Goal: Task Accomplishment & Management: Manage account settings

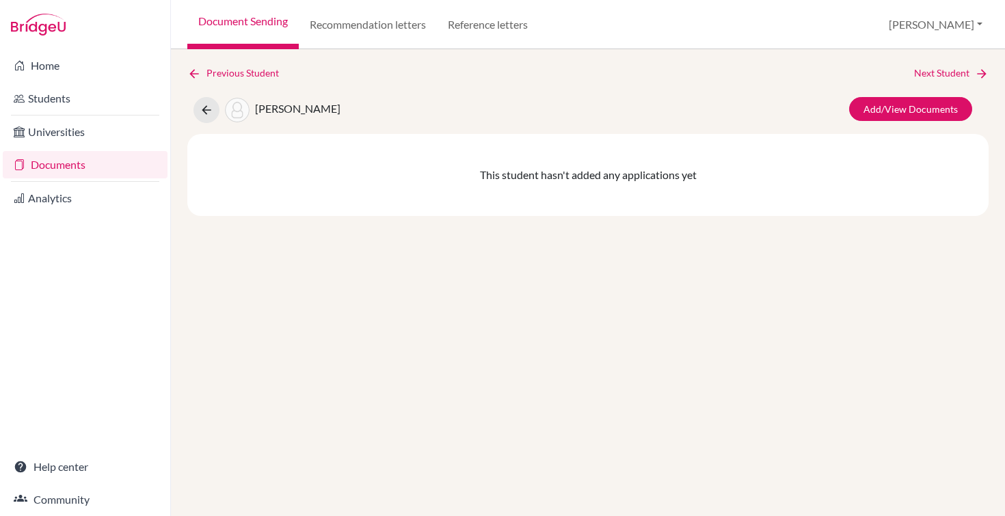
click at [176, 75] on div "Previous Student Next Student Whiteman, Kara Add/View Documents This student ha…" at bounding box center [588, 282] width 834 height 467
click at [191, 74] on icon at bounding box center [194, 74] width 14 height 14
click at [51, 161] on link "Documents" at bounding box center [85, 164] width 165 height 27
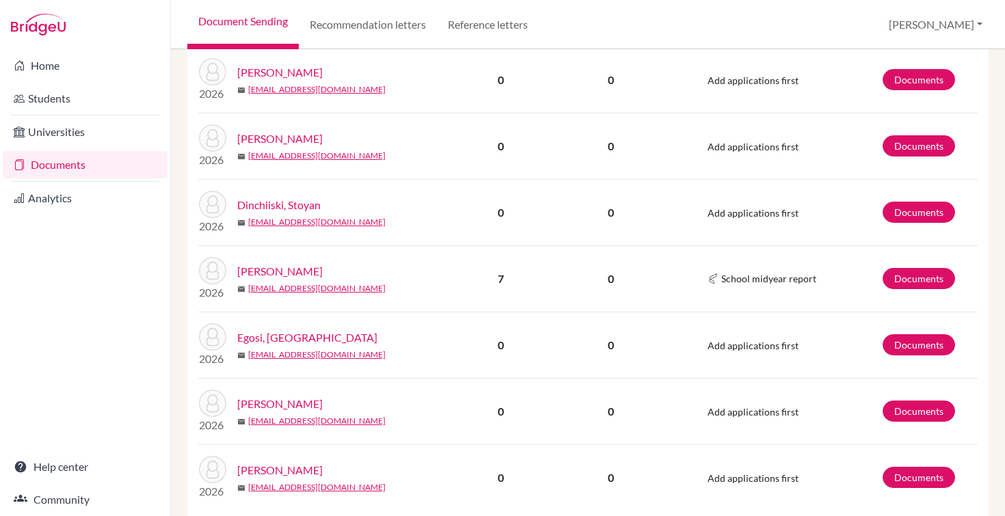
scroll to position [1252, 0]
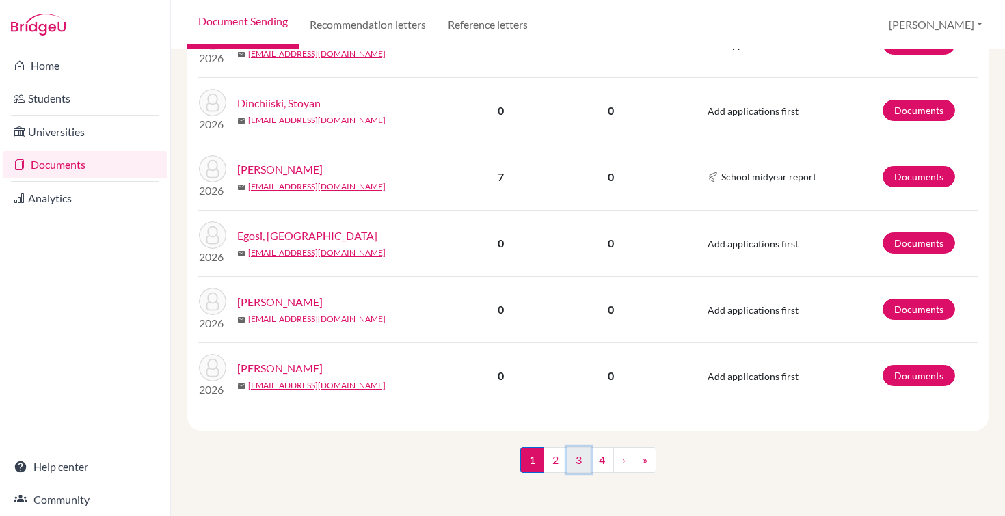
click at [581, 467] on link "3" at bounding box center [579, 460] width 24 height 26
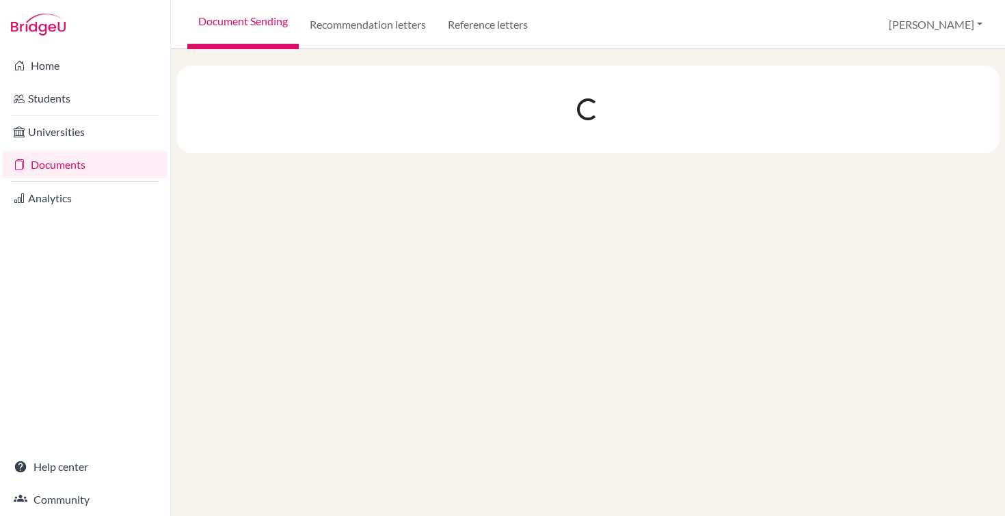
scroll to position [0, 0]
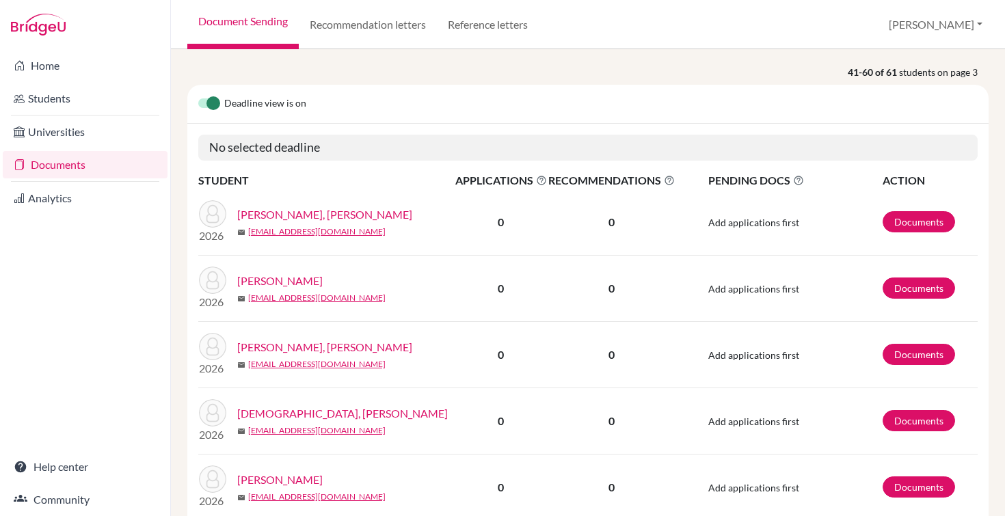
scroll to position [154, 0]
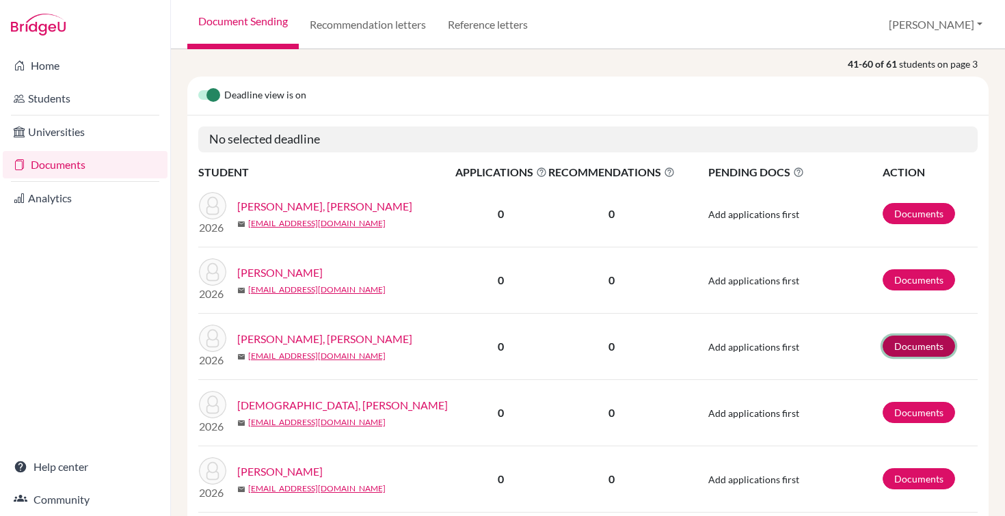
click at [923, 351] on link "Documents" at bounding box center [918, 346] width 72 height 21
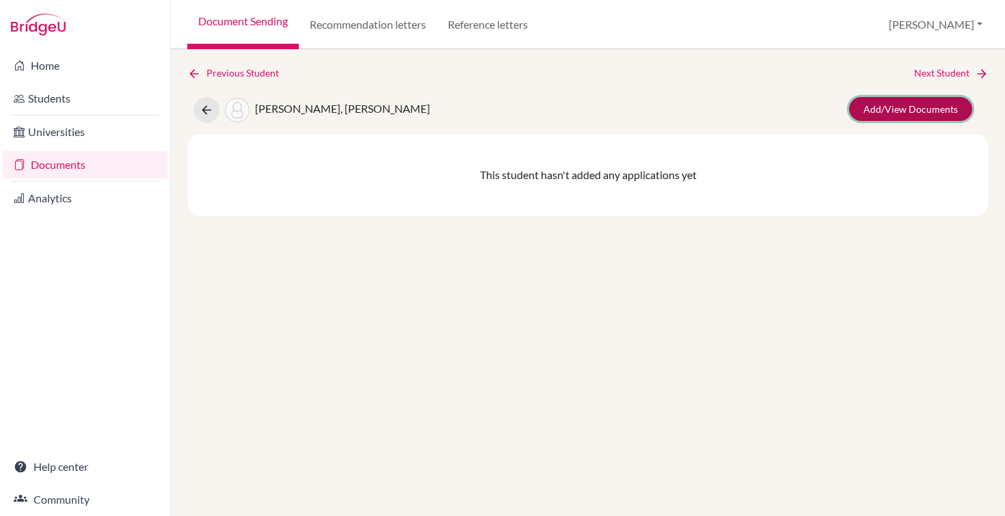
click at [923, 106] on link "Add/View Documents" at bounding box center [910, 109] width 123 height 24
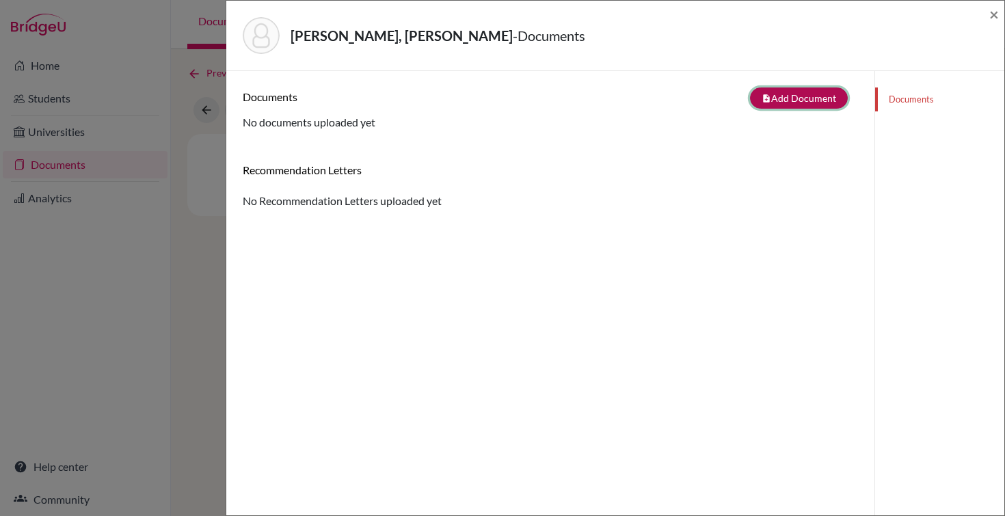
click at [791, 99] on button "note_add Add Document" at bounding box center [799, 97] width 98 height 21
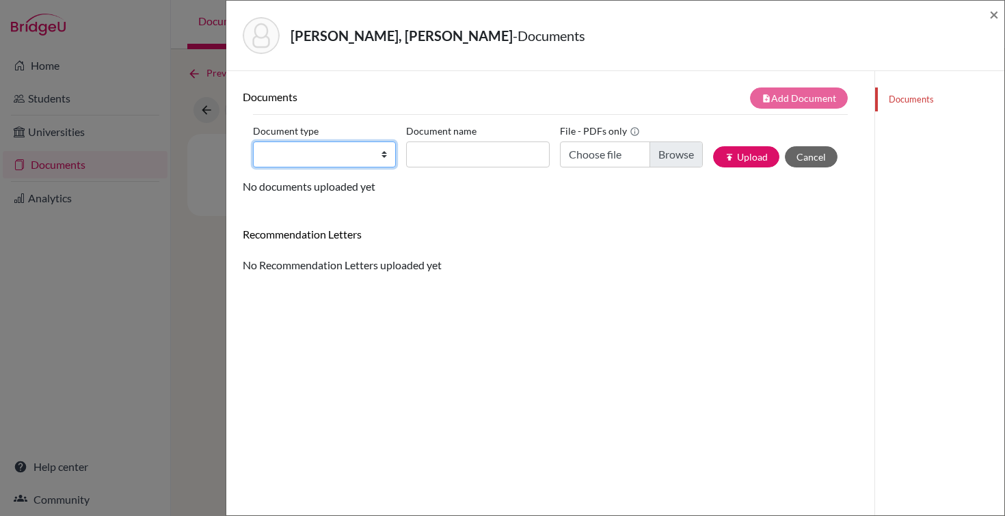
click at [384, 152] on select "Change explanation for Common App reports Counselor recommendation Internationa…" at bounding box center [324, 154] width 143 height 26
select select "2"
click at [253, 141] on select "Change explanation for Common App reports Counselor recommendation Internationa…" at bounding box center [324, 154] width 143 height 26
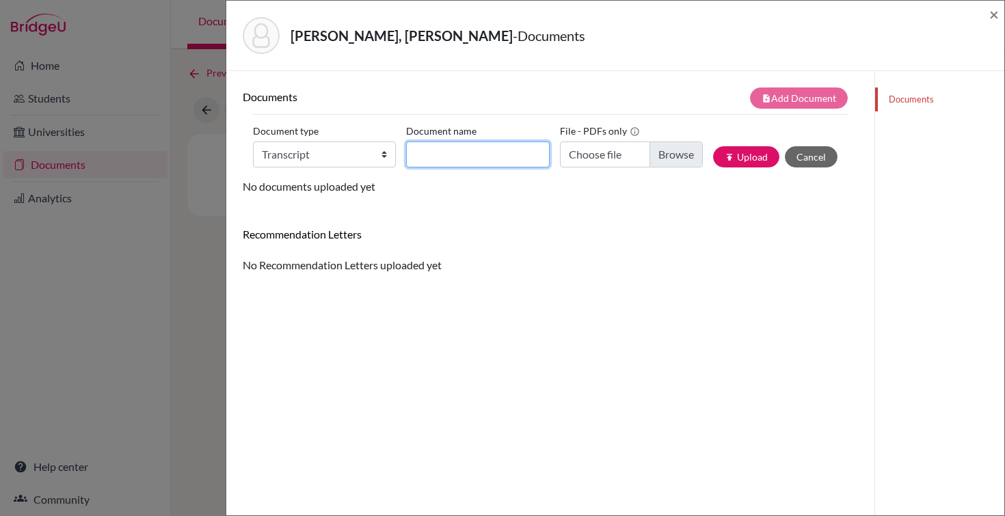
click at [502, 151] on input "Document name" at bounding box center [477, 154] width 143 height 26
drag, startPoint x: 495, startPoint y: 154, endPoint x: 527, endPoint y: 154, distance: 32.1
click at [527, 154] on input "Initial Transcript SA" at bounding box center [477, 154] width 143 height 26
type input "Initial Transcript"
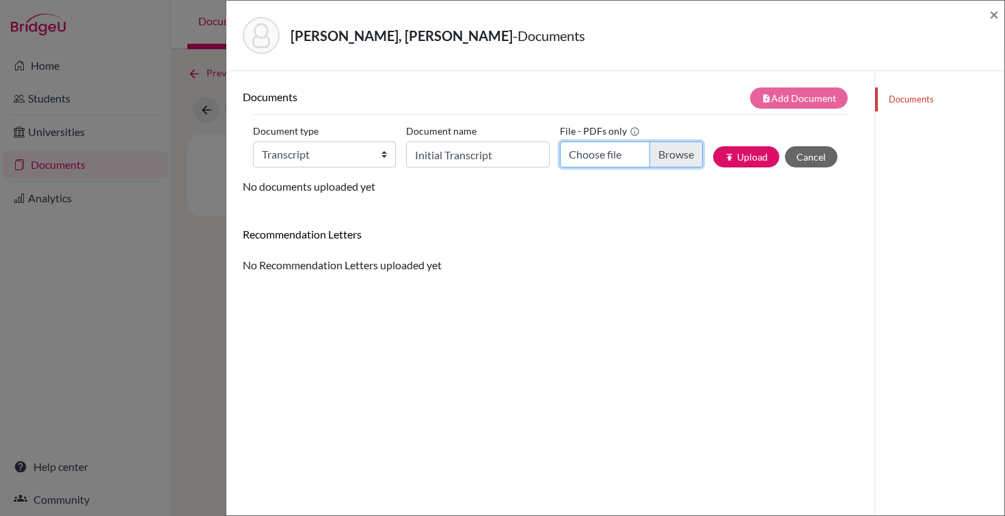
click at [674, 148] on input "Choose file" at bounding box center [631, 154] width 143 height 26
type input "C:\fakepath\[PERSON_NAME].pdf"
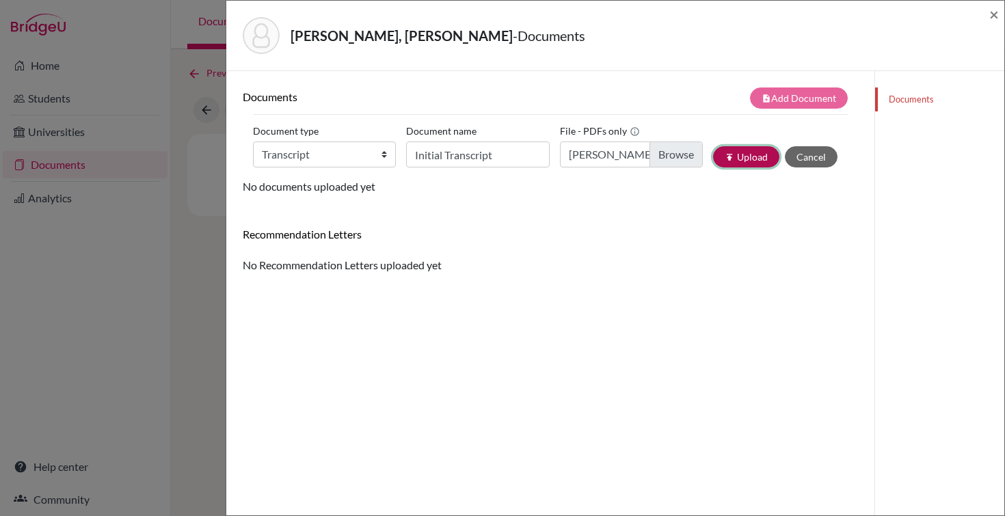
click at [752, 150] on button "publish Upload" at bounding box center [746, 156] width 66 height 21
